Goal: Task Accomplishment & Management: Complete application form

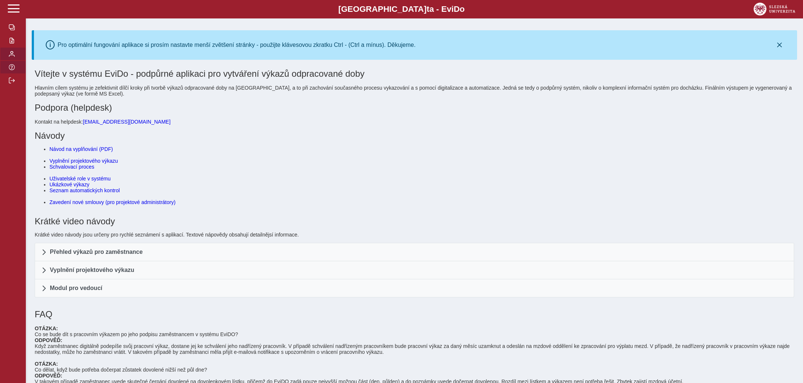
click at [12, 57] on span "button" at bounding box center [12, 54] width 6 height 6
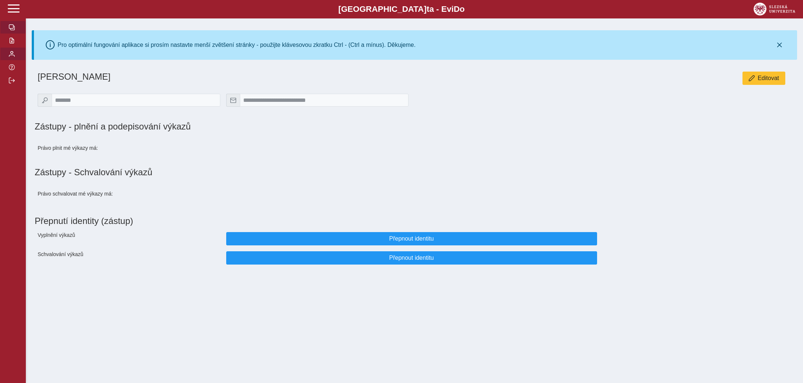
click at [12, 30] on span "button" at bounding box center [12, 27] width 6 height 6
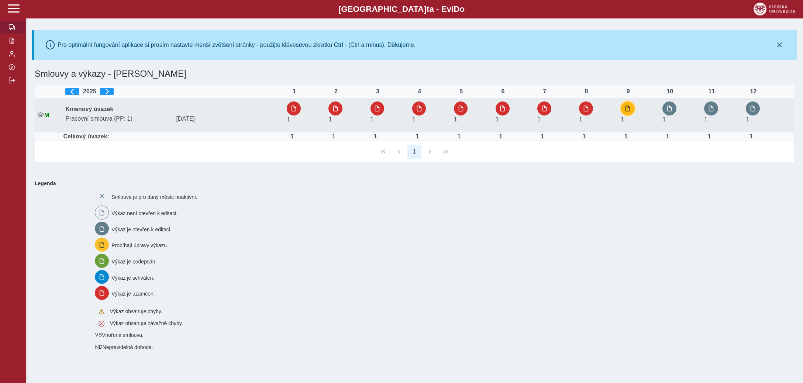
click at [630, 109] on span "button" at bounding box center [628, 108] width 6 height 6
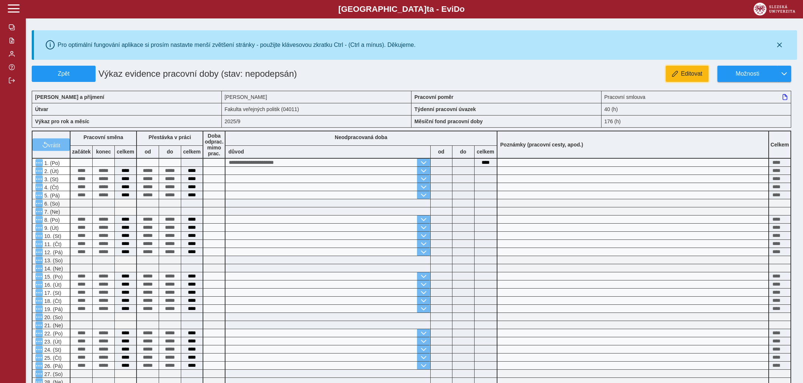
click at [689, 73] on span "Editovat" at bounding box center [691, 73] width 21 height 7
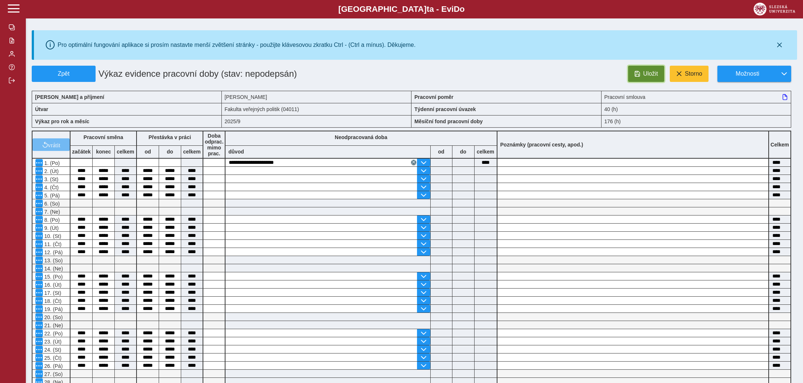
click at [648, 74] on span "Uložit" at bounding box center [650, 73] width 15 height 7
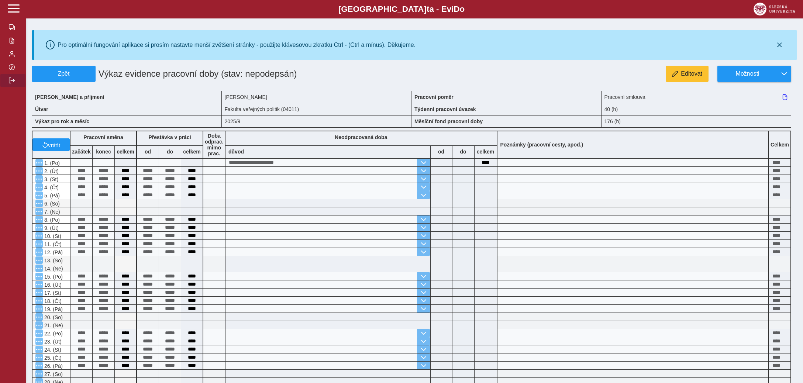
click at [10, 83] on span "button" at bounding box center [12, 80] width 6 height 6
